Goal: Find specific page/section: Find specific page/section

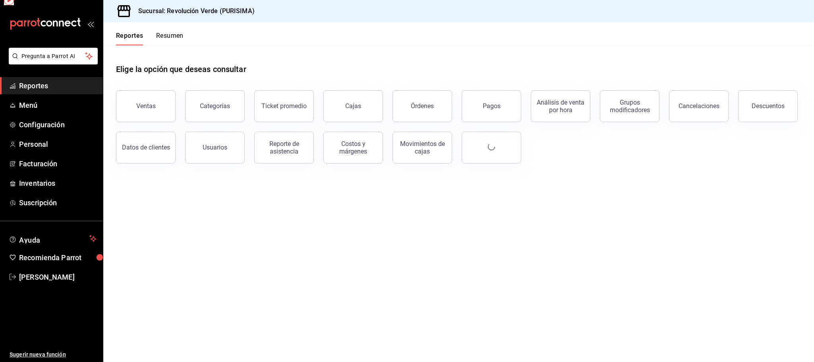
click at [116, 30] on div "Reportes Resumen" at bounding box center [143, 33] width 80 height 23
click at [169, 32] on button "Resumen" at bounding box center [169, 39] width 27 height 14
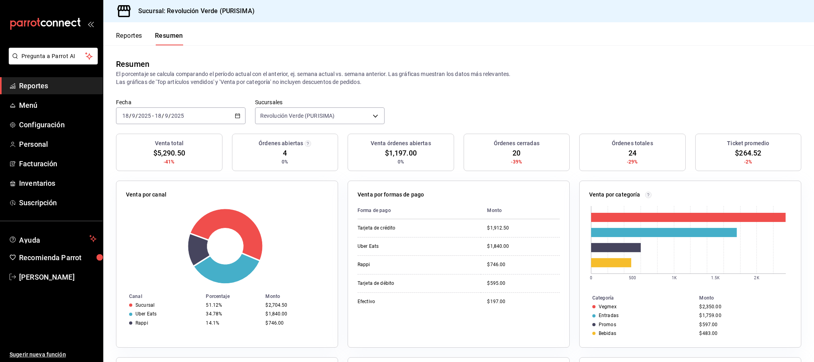
click at [130, 34] on button "Reportes" at bounding box center [129, 39] width 26 height 14
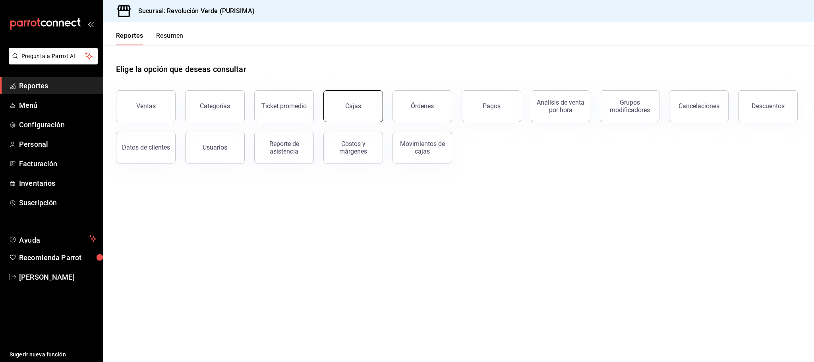
click at [364, 116] on link "Cajas" at bounding box center [354, 106] width 60 height 32
